Goal: Information Seeking & Learning: Learn about a topic

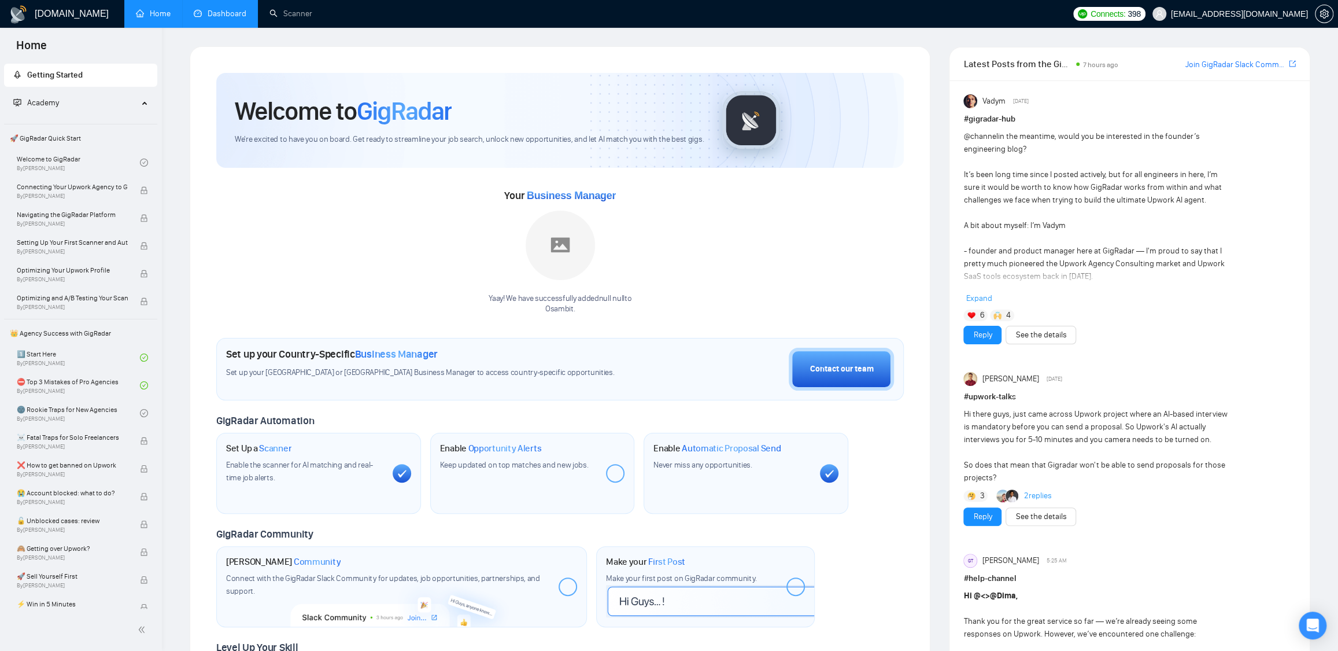
click at [224, 19] on link "Dashboard" at bounding box center [220, 14] width 53 height 10
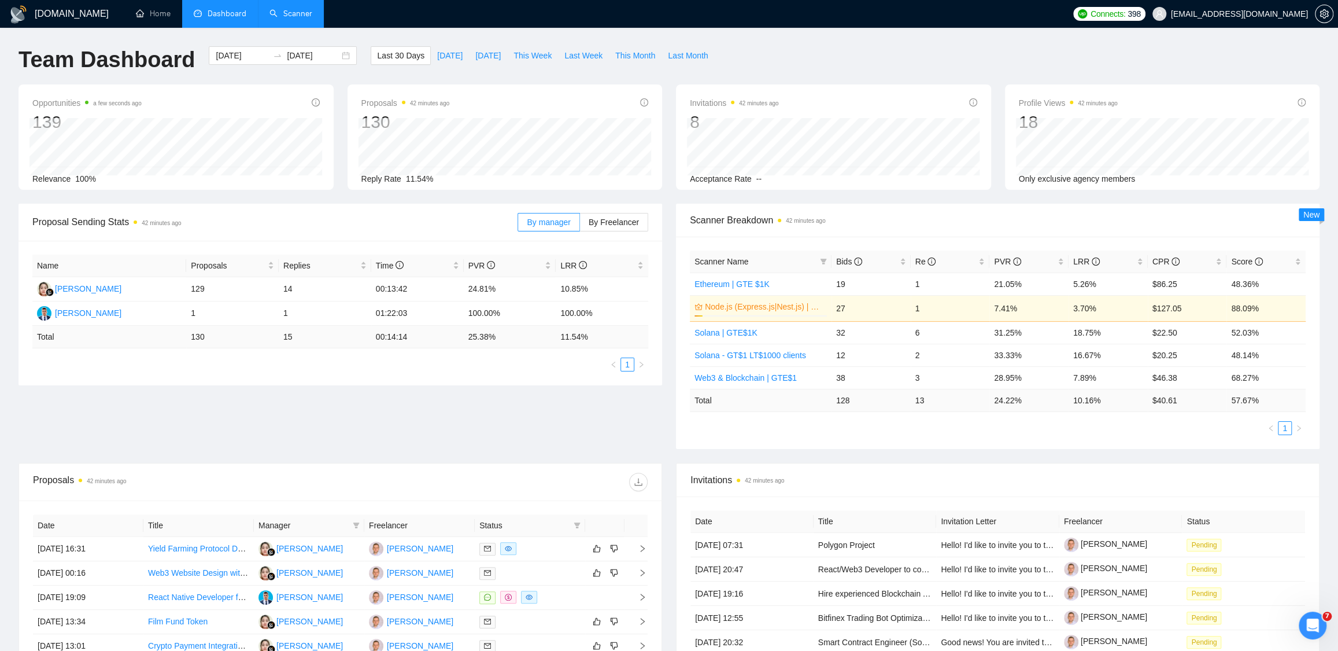
click at [269, 14] on link "Scanner" at bounding box center [290, 14] width 43 height 10
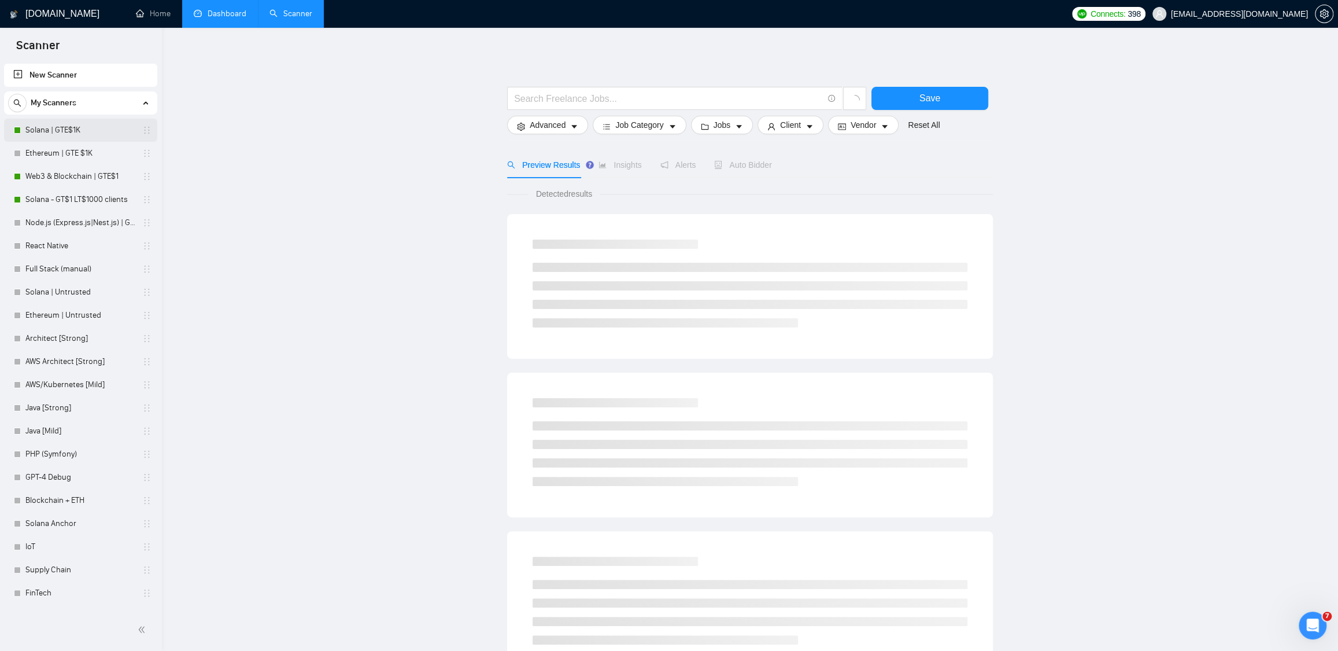
click at [68, 128] on link "Solana | GTE$1K" at bounding box center [80, 130] width 110 height 23
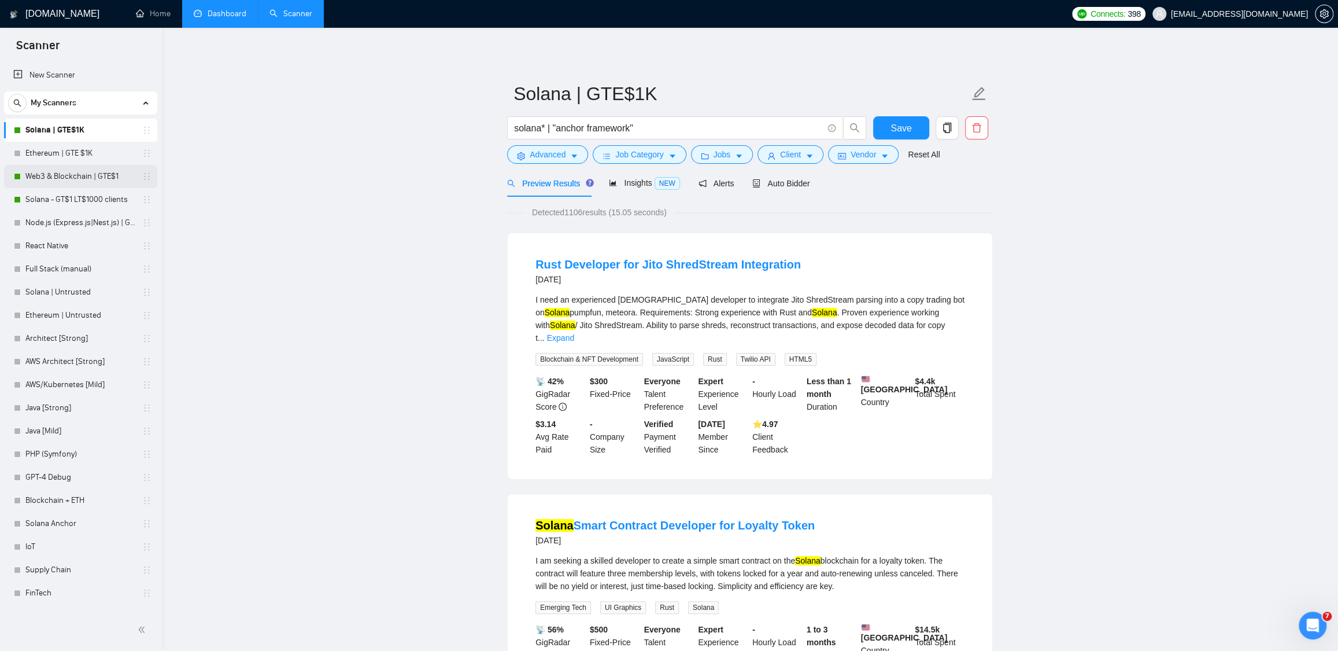
click at [68, 174] on link "Web3 & Blockchain | GTE$1" at bounding box center [80, 176] width 110 height 23
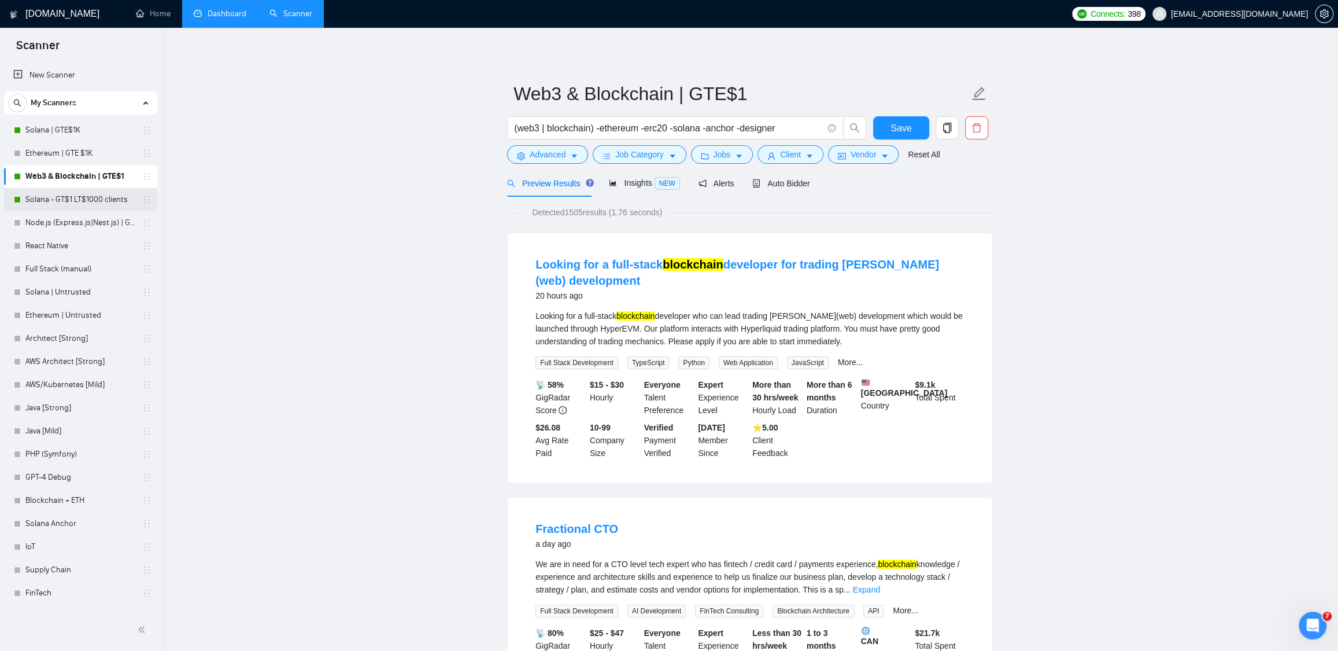
click at [84, 199] on link "Solana - GT$1 LT$1000 clients" at bounding box center [80, 199] width 110 height 23
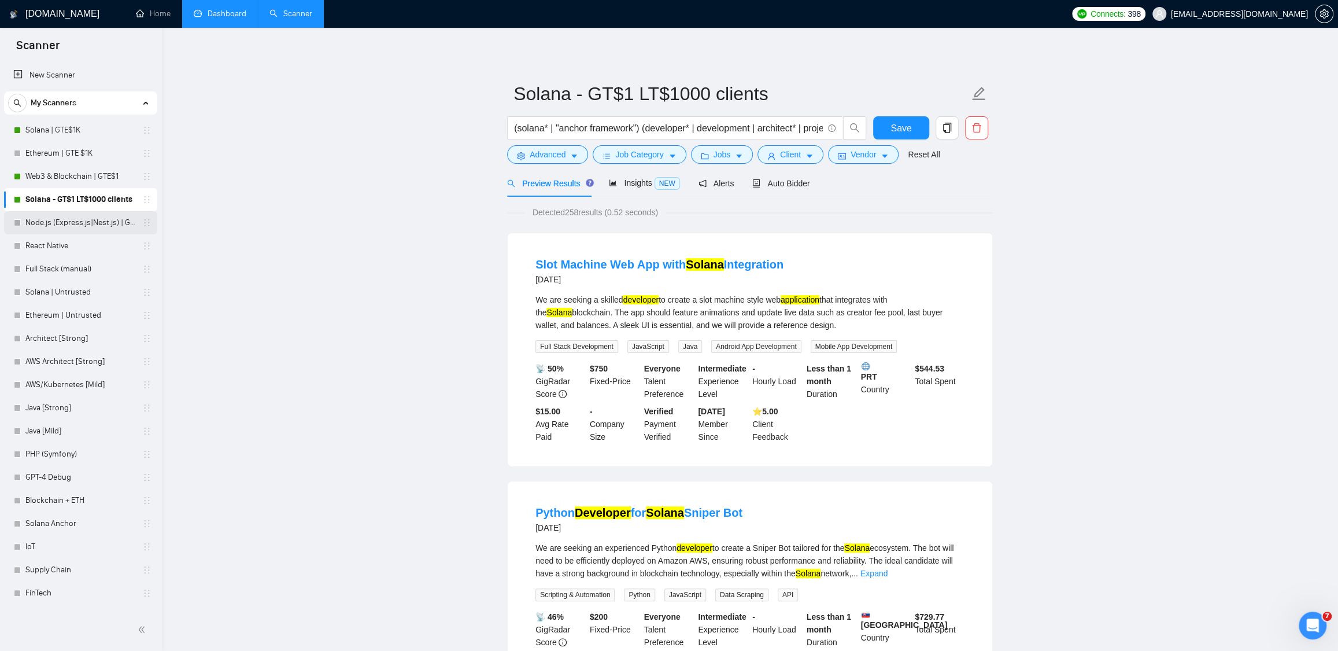
click at [58, 212] on link "Node.js (Express.js|Nest.js) | GTE$1K" at bounding box center [80, 222] width 110 height 23
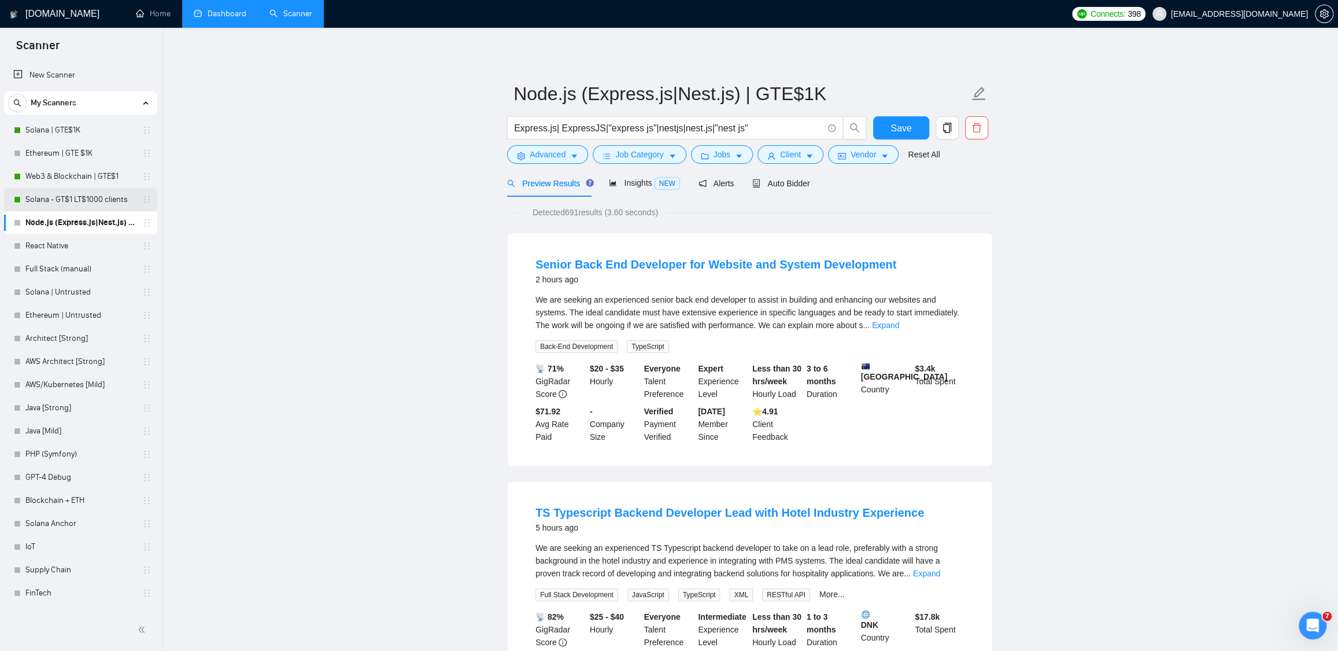
click at [82, 191] on link "Solana - GT$1 LT$1000 clients" at bounding box center [80, 199] width 110 height 23
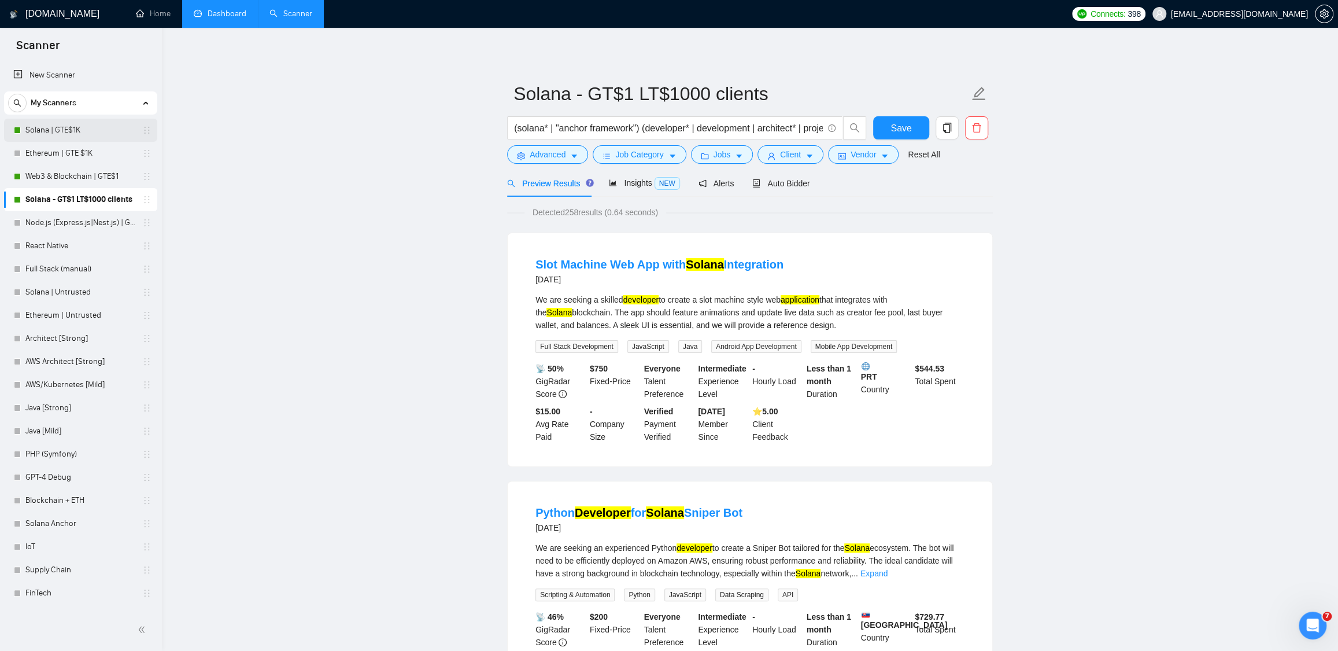
click at [89, 133] on link "Solana | GTE$1K" at bounding box center [80, 130] width 110 height 23
